Goal: Task Accomplishment & Management: Manage account settings

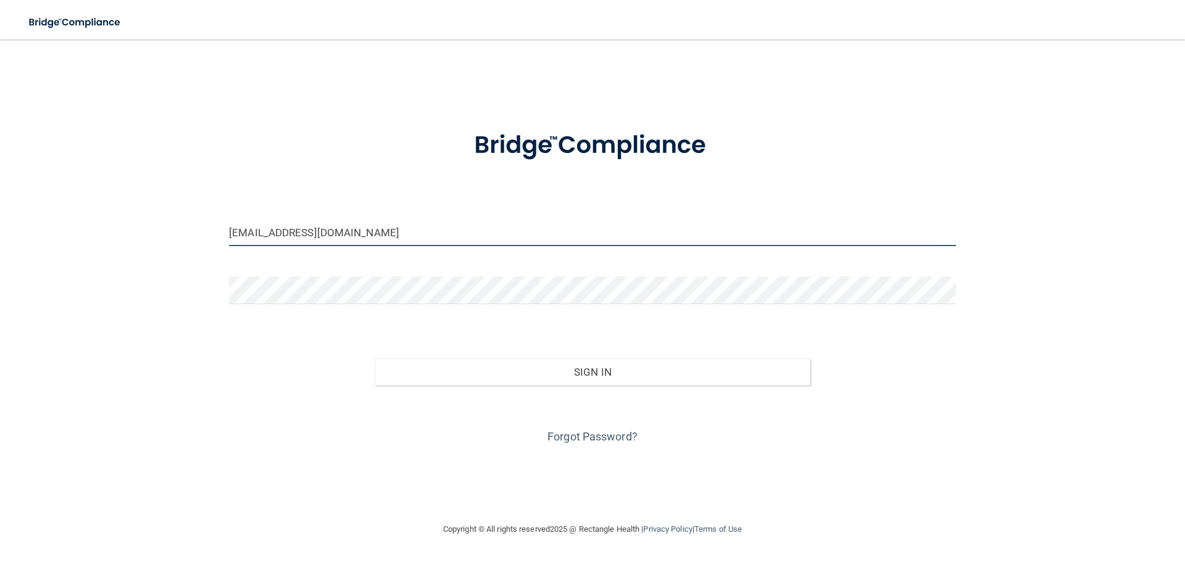
click at [404, 244] on input "[EMAIL_ADDRESS][DOMAIN_NAME]" at bounding box center [592, 233] width 727 height 28
type input "[EMAIL_ADDRESS][DOMAIN_NAME]"
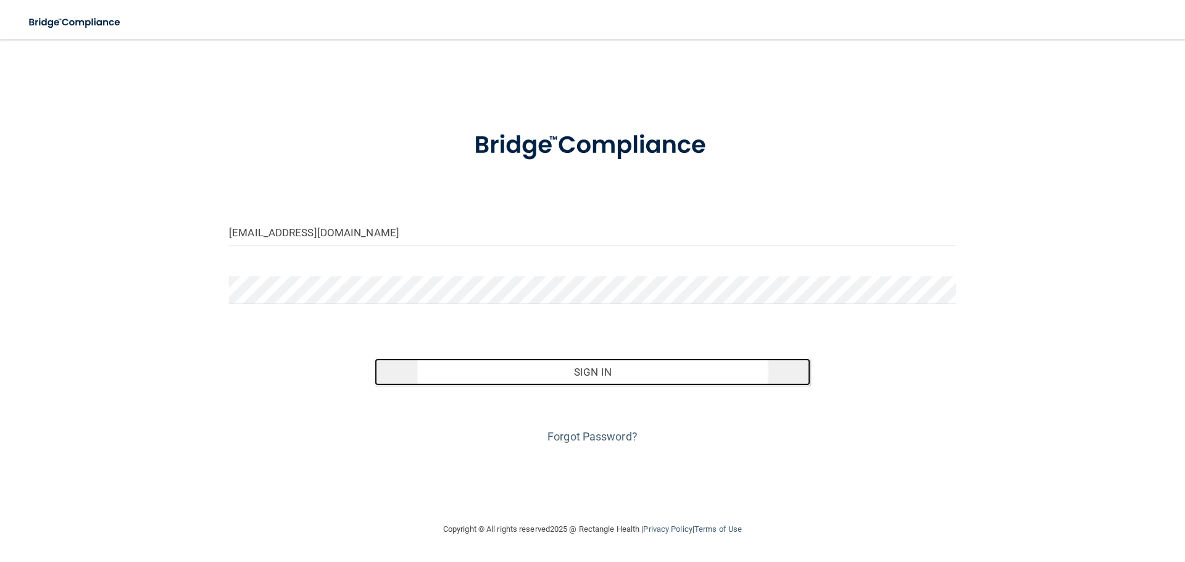
click at [481, 361] on button "Sign In" at bounding box center [593, 372] width 436 height 27
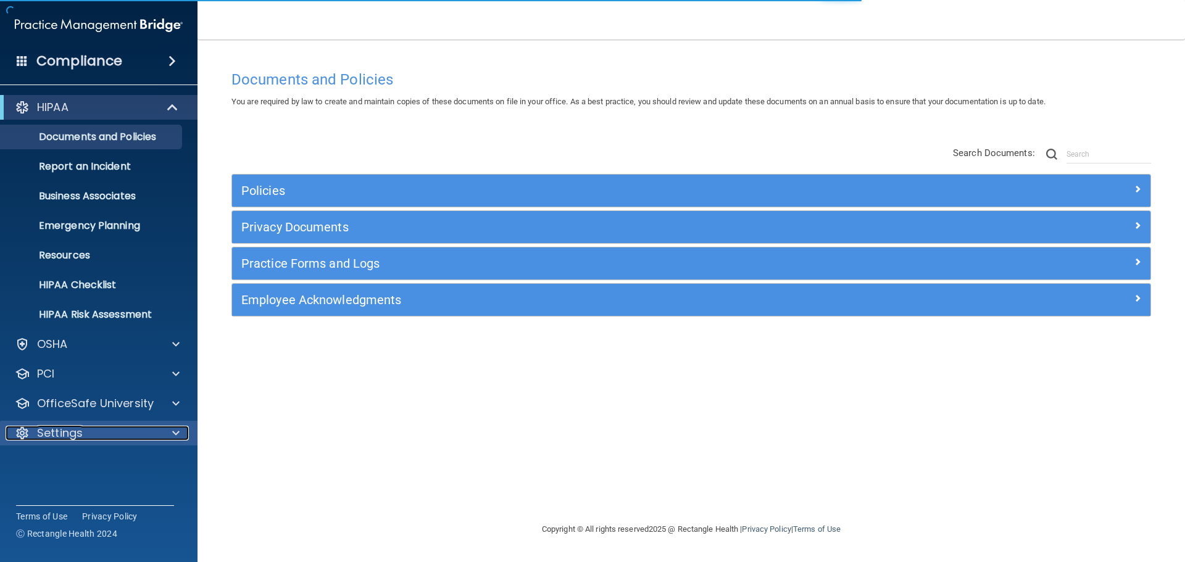
click at [160, 432] on div at bounding box center [174, 433] width 31 height 15
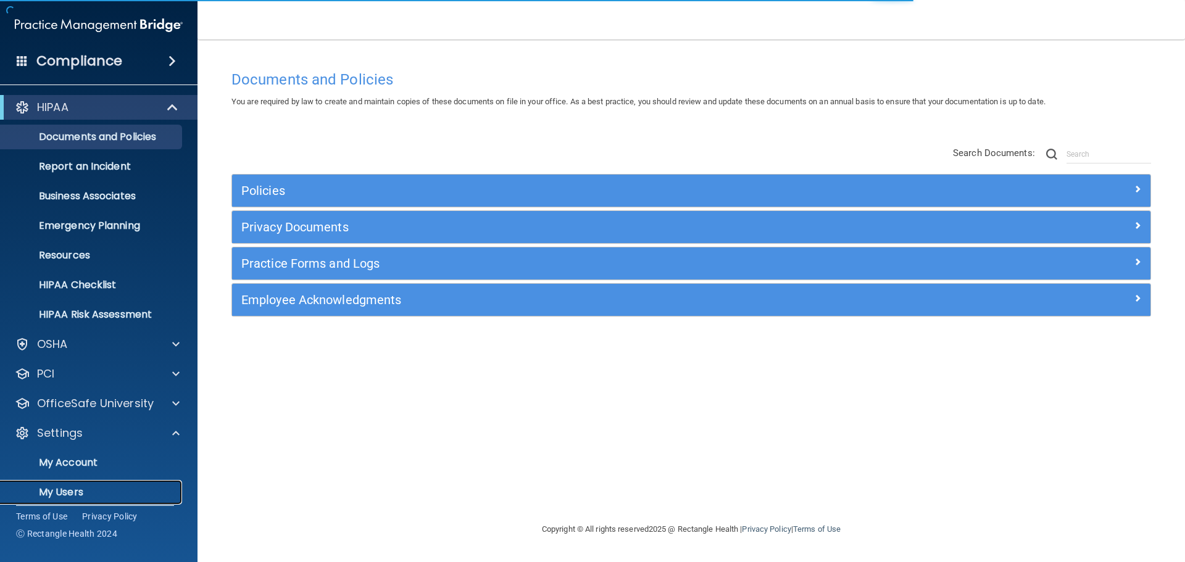
click at [91, 487] on p "My Users" at bounding box center [92, 493] width 169 height 12
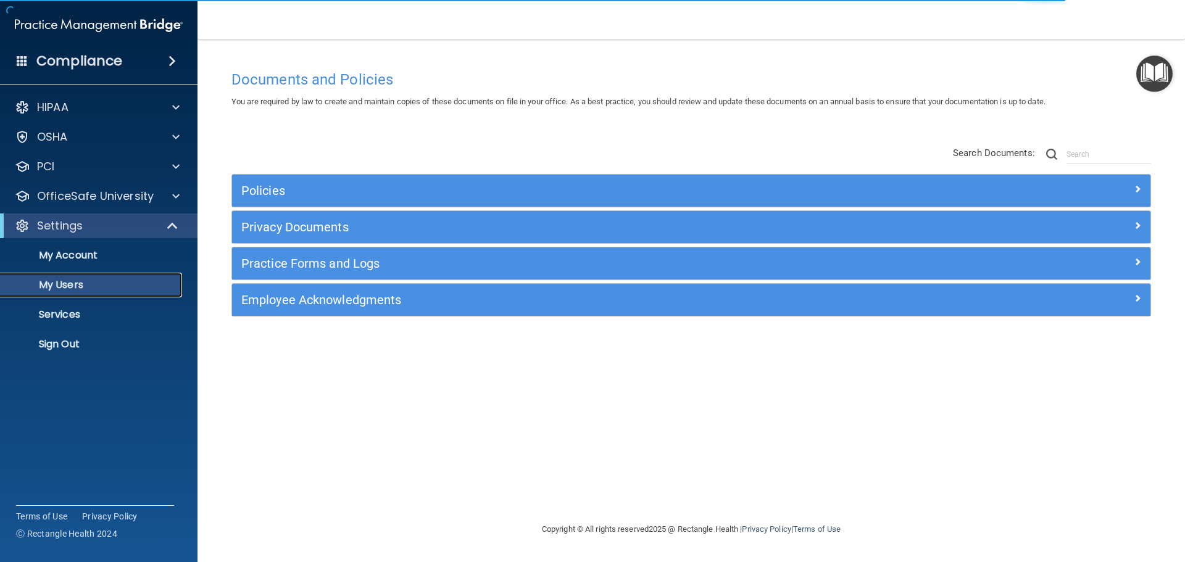
select select "20"
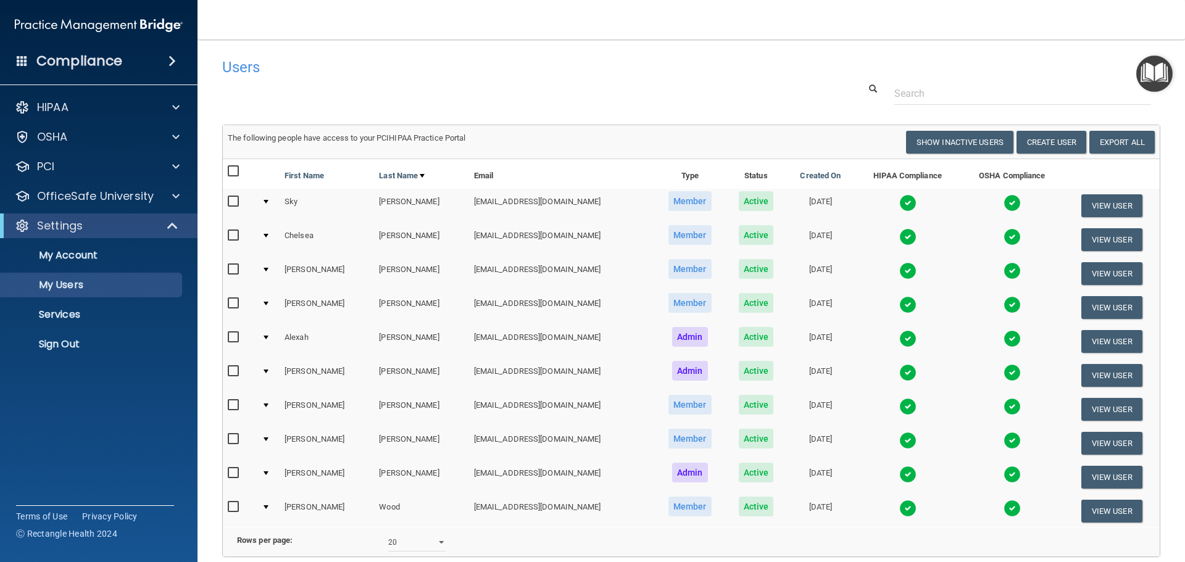
click at [94, 72] on div "Compliance" at bounding box center [99, 61] width 198 height 27
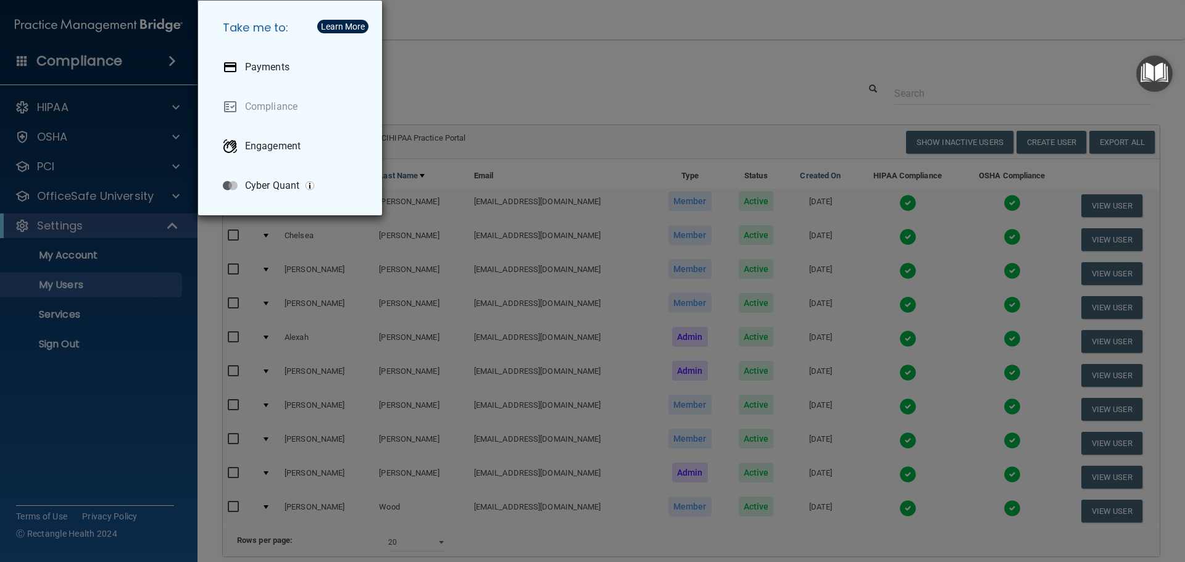
click at [123, 441] on div "Take me to: Payments Compliance Engagement Cyber Quant" at bounding box center [592, 281] width 1185 height 562
